Goal: Information Seeking & Learning: Check status

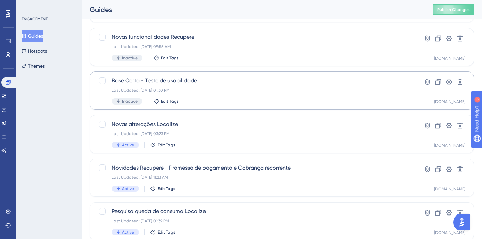
scroll to position [81, 0]
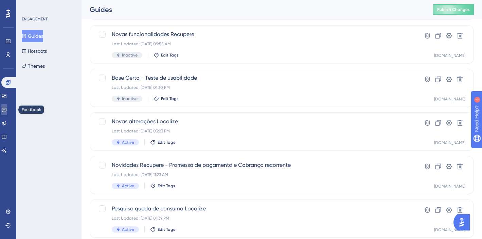
click at [6, 109] on icon at bounding box center [4, 110] width 5 height 4
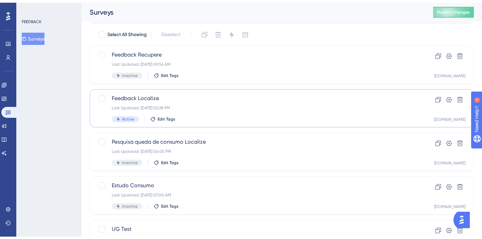
scroll to position [20, 0]
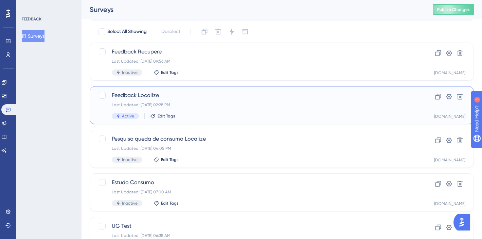
click at [298, 96] on span "Feedback Localize" at bounding box center [255, 95] width 286 height 8
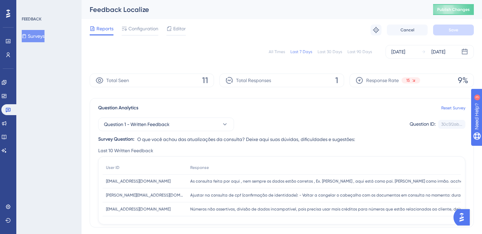
click at [279, 48] on div "All Times Last 7 Days Last 30 Days Last 90 Days [DATE] [DATE]" at bounding box center [282, 52] width 385 height 14
click at [281, 52] on div "All Times" at bounding box center [277, 51] width 16 height 5
click at [2, 110] on link at bounding box center [9, 109] width 16 height 11
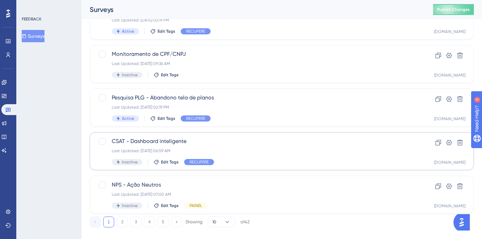
scroll to position [289, 0]
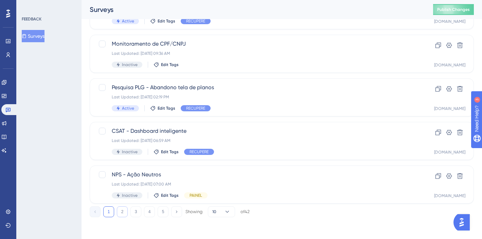
click at [122, 211] on button "2" at bounding box center [122, 211] width 11 height 11
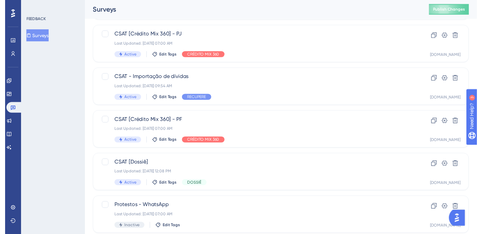
scroll to position [0, 0]
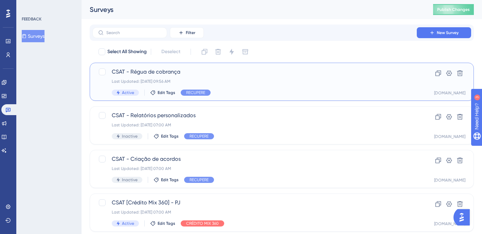
click at [270, 74] on span "CSAT - Régua de cobrança" at bounding box center [255, 72] width 286 height 8
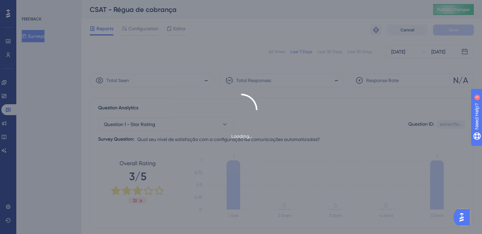
click at [282, 50] on div "Loading..." at bounding box center [241, 117] width 482 height 234
click at [321, 119] on div "Loading..." at bounding box center [241, 116] width 482 height 47
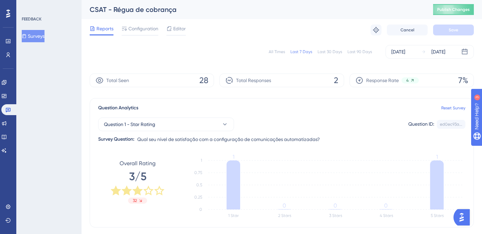
click at [284, 51] on div "All Times" at bounding box center [277, 51] width 16 height 5
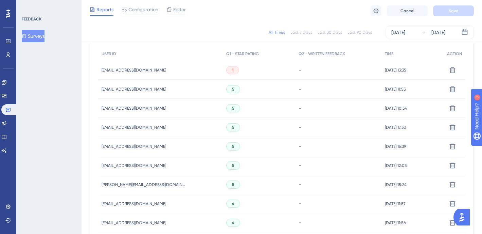
scroll to position [212, 0]
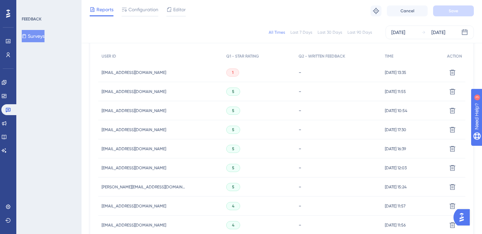
click at [209, 72] on div "[EMAIL_ADDRESS][DOMAIN_NAME] [EMAIL_ADDRESS][DOMAIN_NAME]" at bounding box center [160, 72] width 125 height 19
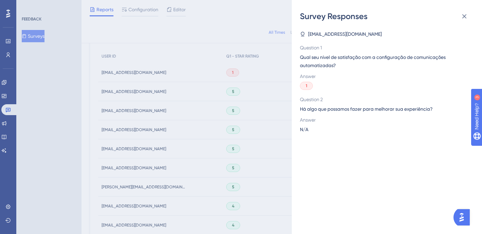
click at [253, 51] on div "Survey Responses [EMAIL_ADDRESS][DOMAIN_NAME] Question 1 Qual seu nível de sati…" at bounding box center [241, 117] width 482 height 234
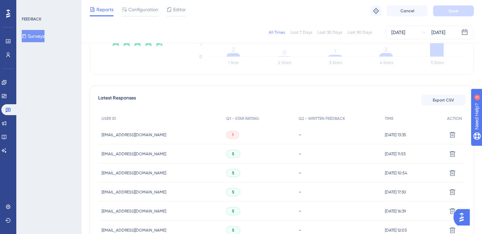
scroll to position [160, 0]
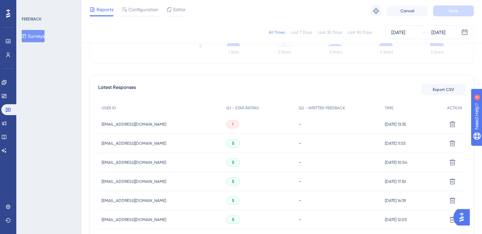
click at [131, 121] on span "[EMAIL_ADDRESS][DOMAIN_NAME]" at bounding box center [134, 123] width 65 height 5
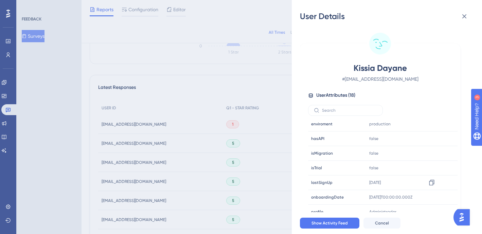
scroll to position [163, 0]
click at [464, 14] on icon at bounding box center [465, 16] width 8 height 8
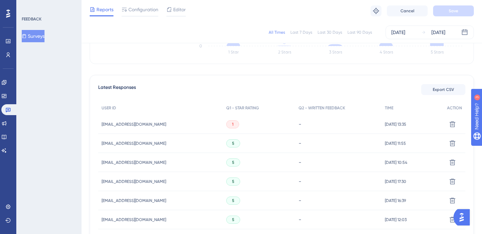
click at [261, 150] on div "5" at bounding box center [259, 143] width 72 height 19
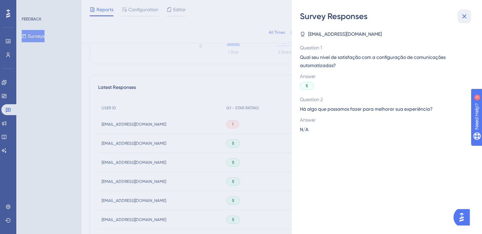
click at [466, 16] on icon at bounding box center [465, 16] width 8 height 8
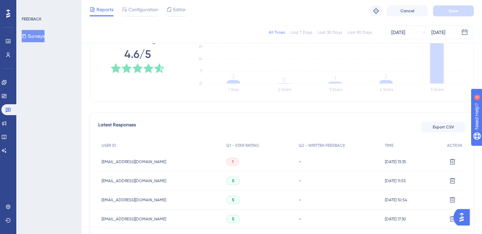
scroll to position [0, 0]
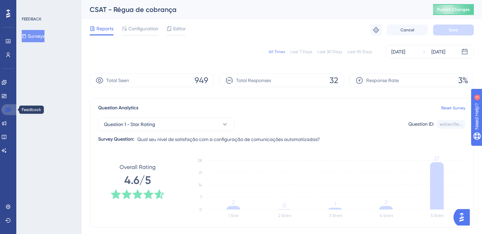
click at [7, 110] on icon at bounding box center [7, 109] width 5 height 5
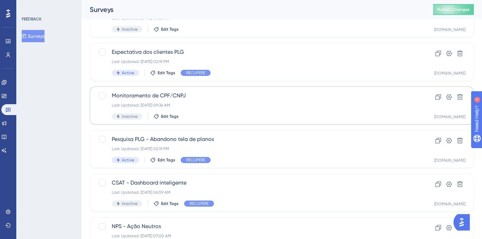
scroll to position [289, 0]
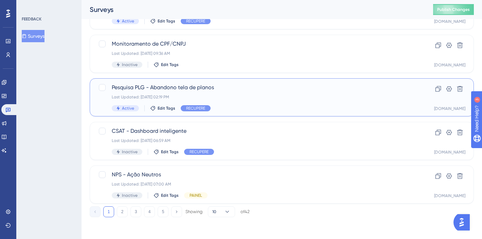
click at [231, 101] on div "Pesquisa PLG - Abandono tela de planos Last Updated: [DATE] 02:19 PM Active Edi…" at bounding box center [255, 97] width 286 height 28
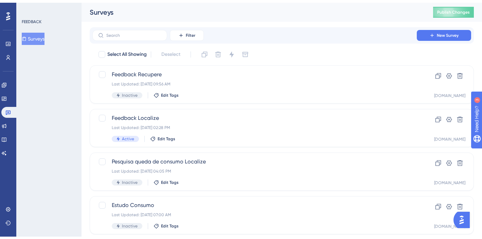
scroll to position [289, 0]
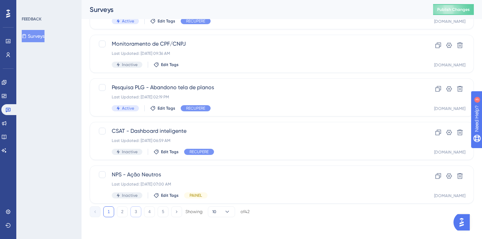
click at [134, 212] on button "3" at bounding box center [136, 211] width 11 height 11
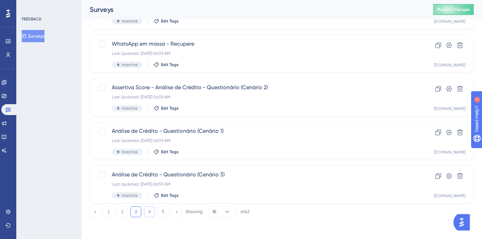
click at [147, 210] on button "4" at bounding box center [149, 211] width 11 height 11
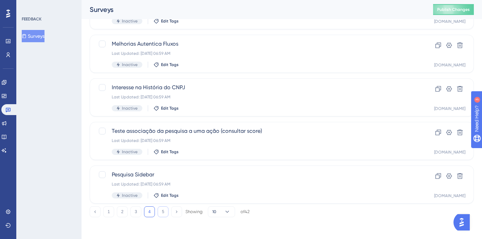
click at [163, 212] on button "5" at bounding box center [163, 211] width 11 height 11
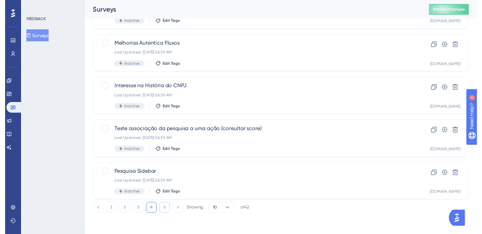
scroll to position [0, 0]
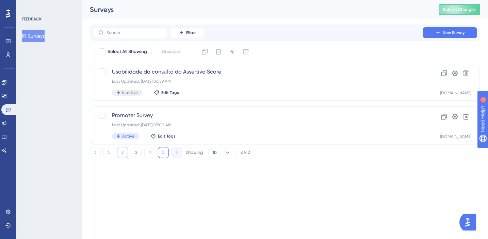
click at [125, 155] on button "2" at bounding box center [122, 152] width 11 height 11
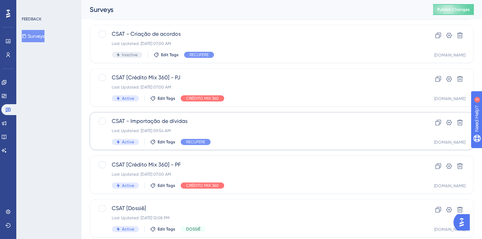
scroll to position [144, 0]
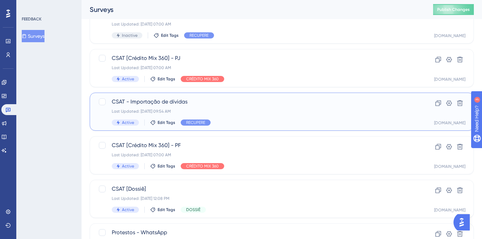
click at [289, 112] on div "Last Updated: [DATE] 09:54 AM" at bounding box center [255, 110] width 286 height 5
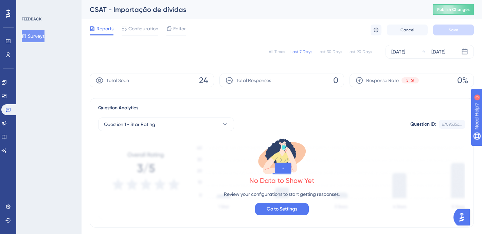
click at [281, 49] on div "All Times" at bounding box center [277, 51] width 16 height 5
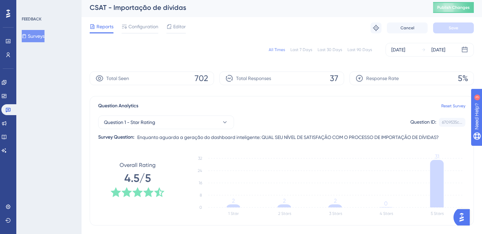
scroll to position [228, 0]
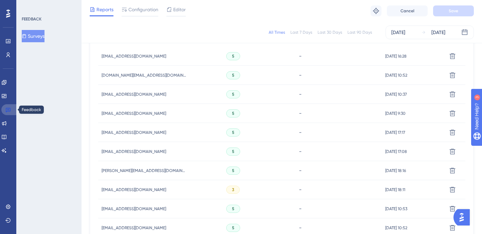
click at [9, 109] on icon at bounding box center [7, 109] width 5 height 5
